Goal: Transaction & Acquisition: Purchase product/service

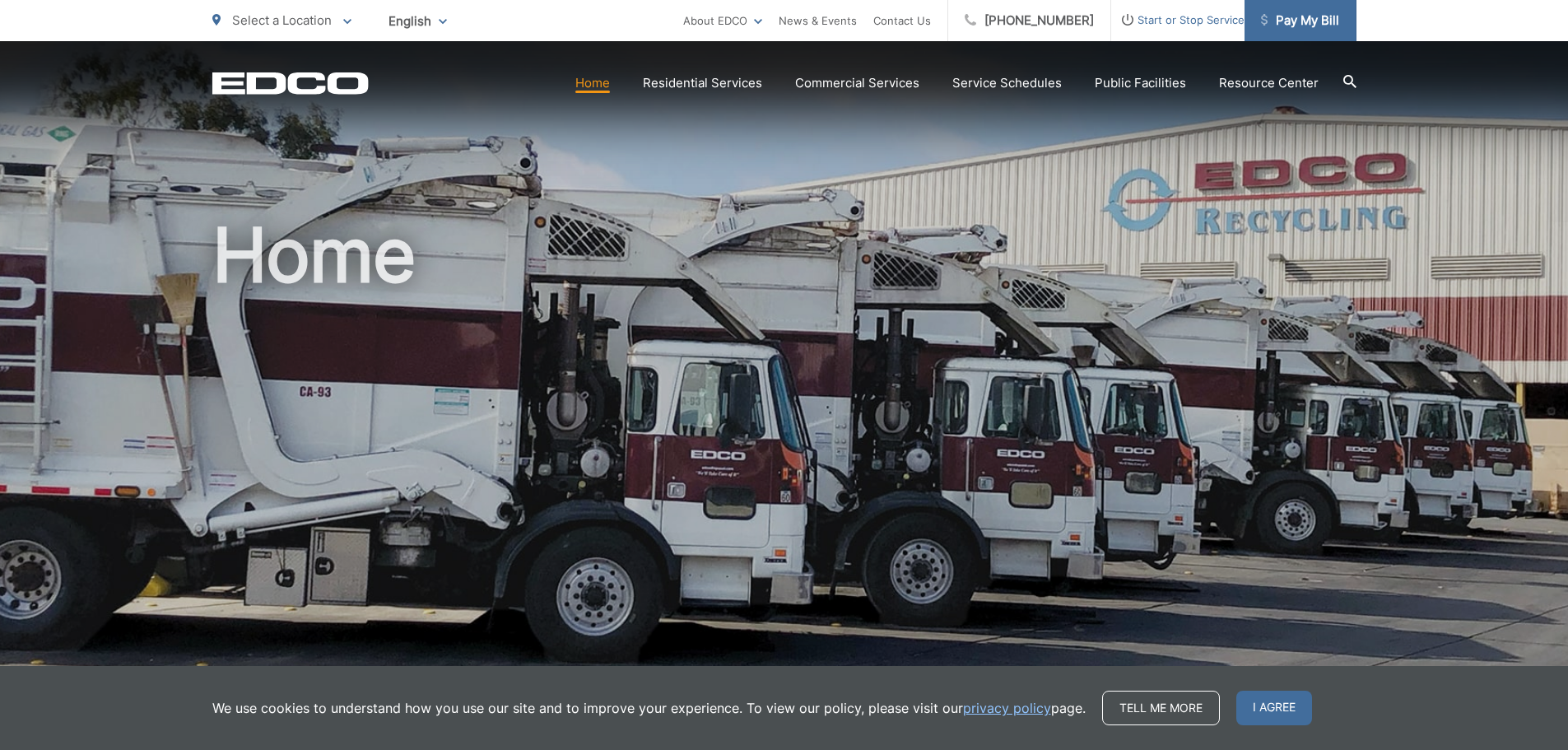
click at [1277, 18] on span "Pay My Bill" at bounding box center [1300, 21] width 78 height 20
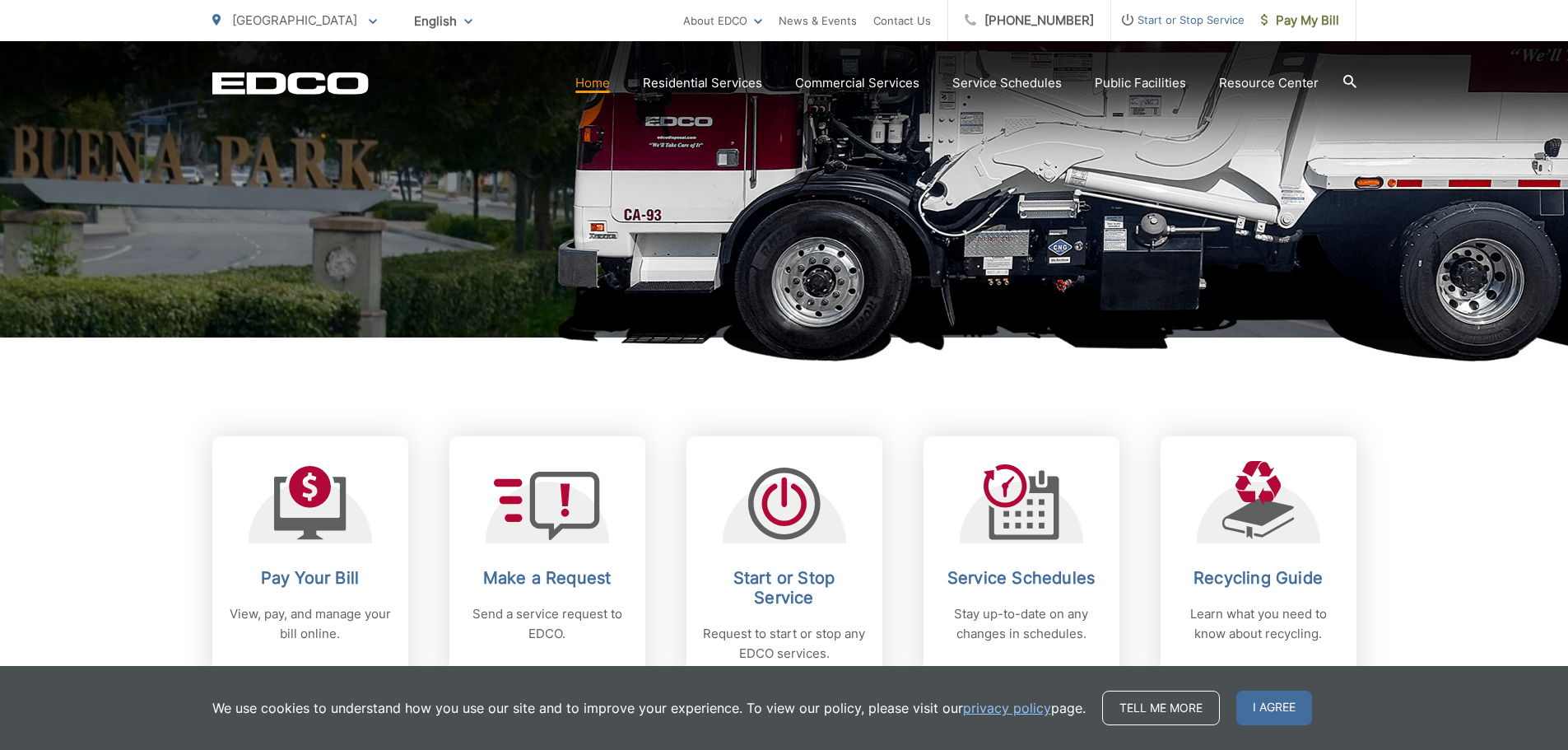
scroll to position [412, 0]
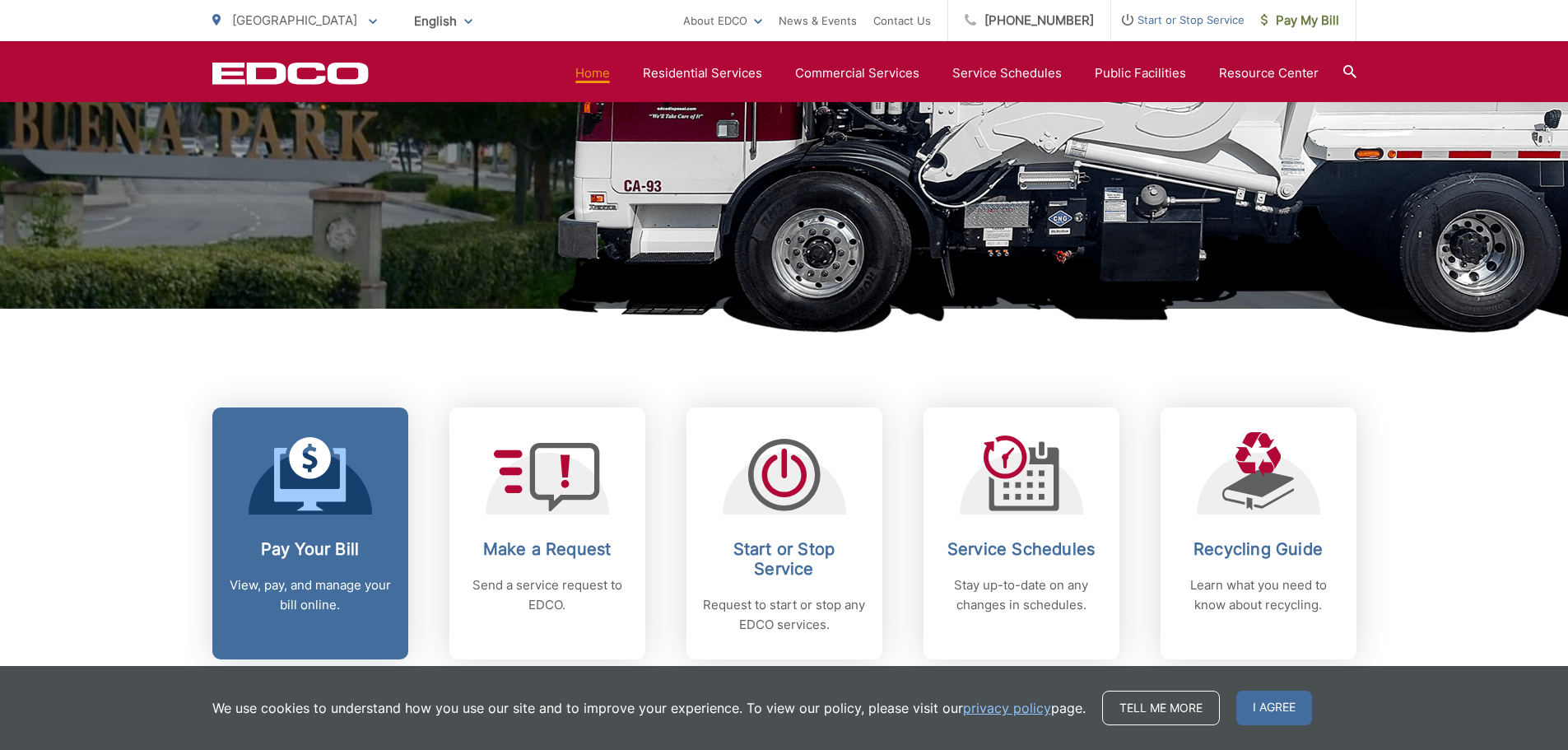
click at [349, 517] on link "Pay Your Bill View, pay, and manage your bill online." at bounding box center [310, 534] width 196 height 252
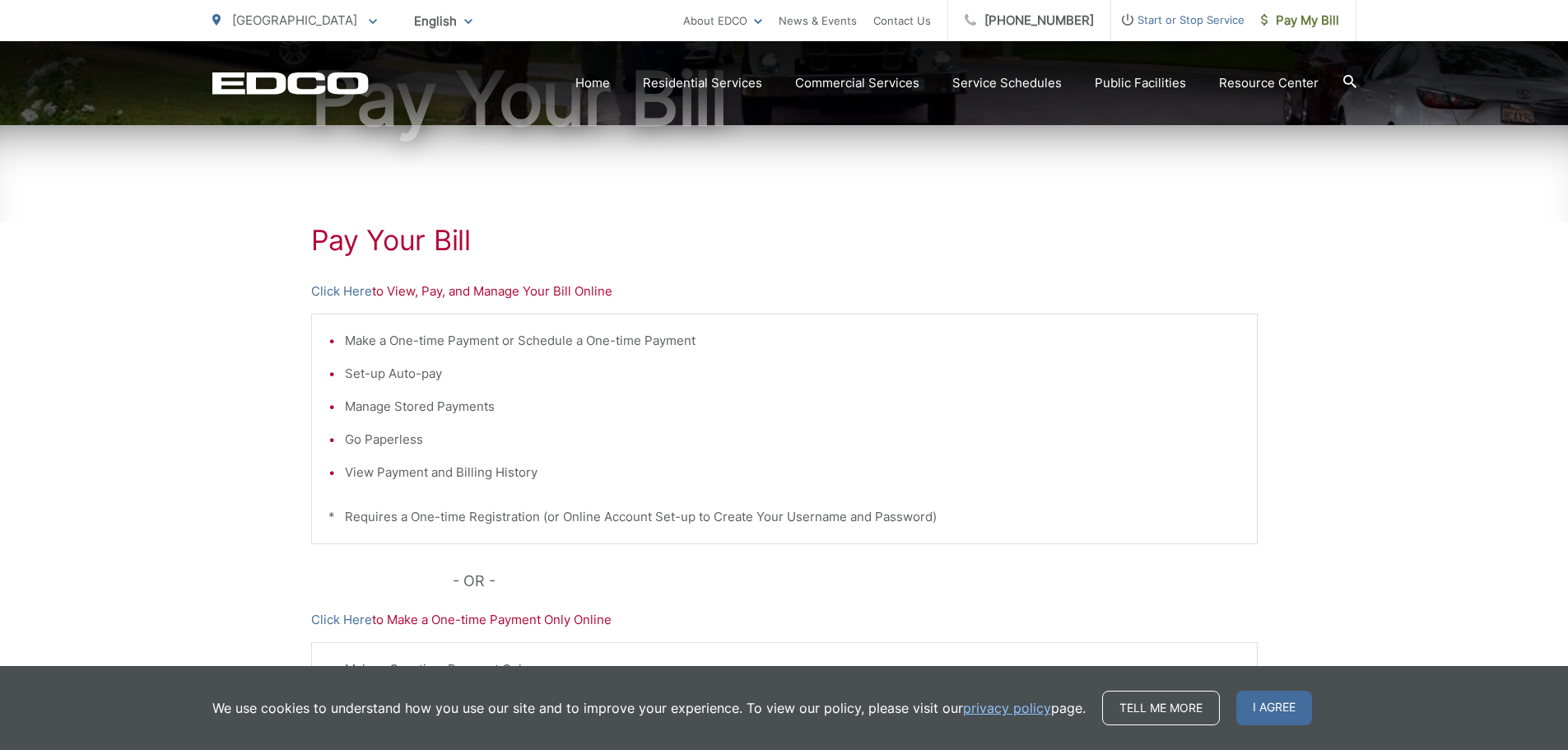
scroll to position [330, 0]
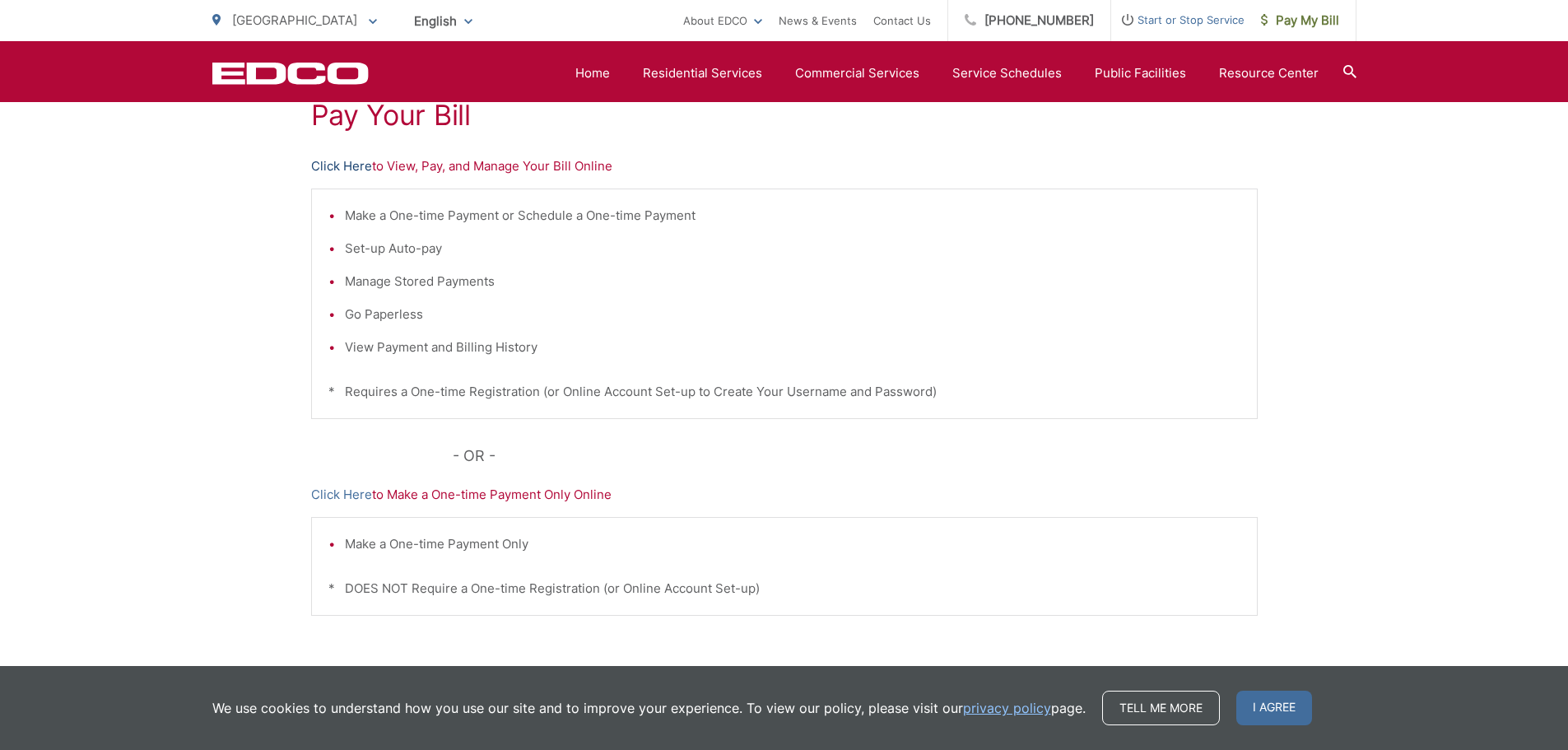
click at [331, 166] on link "Click Here" at bounding box center [341, 166] width 61 height 20
